Goal: Task Accomplishment & Management: Use online tool/utility

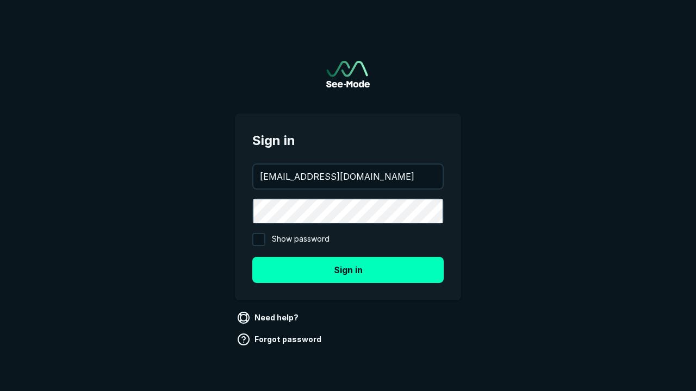
type input "[EMAIL_ADDRESS][DOMAIN_NAME]"
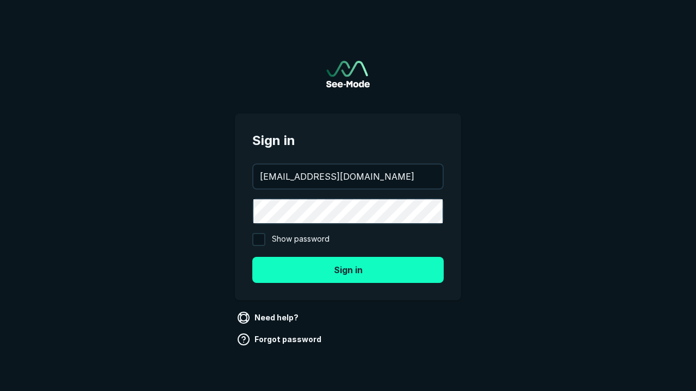
click at [348, 270] on button "Sign in" at bounding box center [347, 270] width 191 height 26
